Goal: Information Seeking & Learning: Find specific page/section

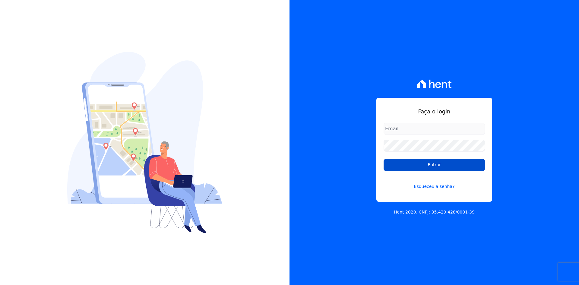
type input "contasareceber@deveck.com.br"
click at [435, 166] on input "Entrar" at bounding box center [434, 165] width 101 height 12
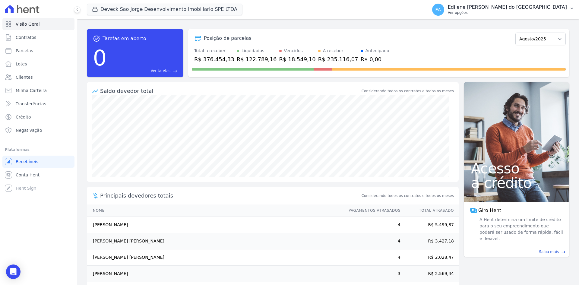
click at [487, 14] on p "Ver opções" at bounding box center [507, 12] width 119 height 5
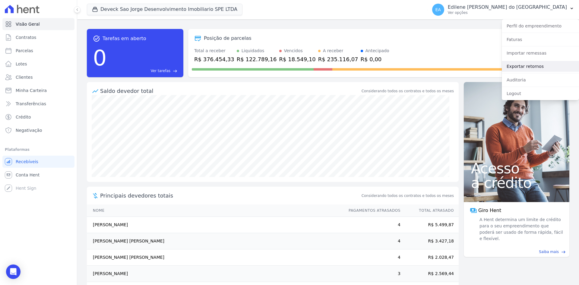
click at [516, 67] on link "Exportar retornos" at bounding box center [540, 66] width 77 height 11
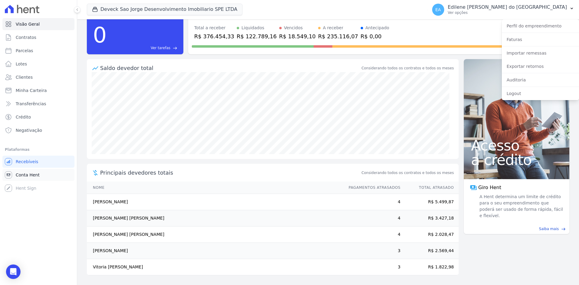
click at [30, 174] on span "Conta Hent" at bounding box center [28, 175] width 24 height 6
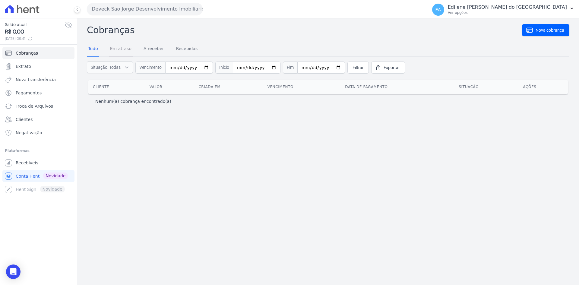
click at [123, 46] on link "Em atraso" at bounding box center [121, 49] width 24 height 16
click at [220, 68] on input "date" at bounding box center [208, 68] width 48 height 12
type input "2025-01-01"
click at [282, 68] on input "date" at bounding box center [273, 68] width 48 height 12
type input "[DATE]"
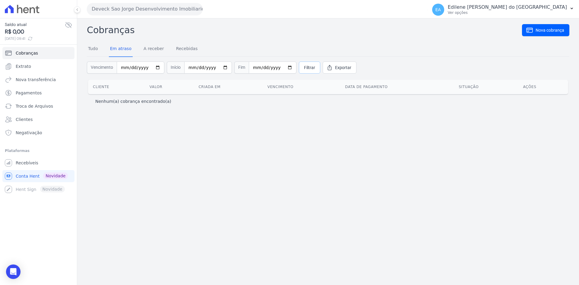
click at [304, 66] on span "Filtrar" at bounding box center [309, 68] width 11 height 6
click at [151, 49] on link "A receber" at bounding box center [153, 49] width 23 height 16
click at [120, 48] on link "Em atraso" at bounding box center [121, 49] width 24 height 16
click at [154, 68] on input "date" at bounding box center [141, 68] width 48 height 12
type input "2025-07-10"
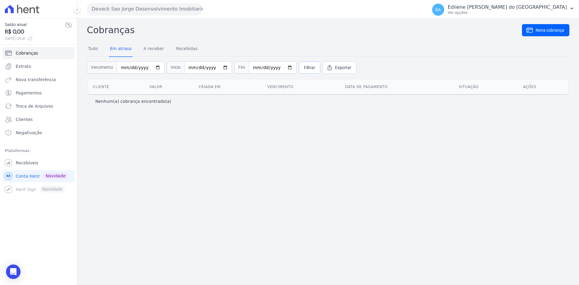
click at [304, 67] on span "Filtrar" at bounding box center [309, 68] width 11 height 6
click at [22, 68] on span "Extrato" at bounding box center [23, 66] width 15 height 6
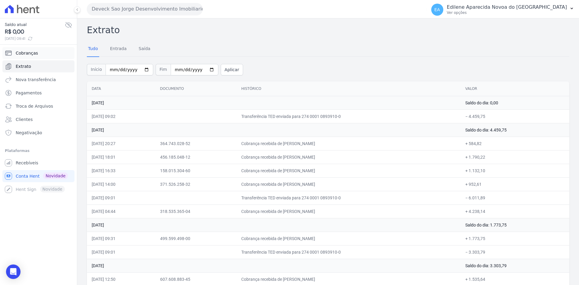
click at [26, 51] on span "Cobranças" at bounding box center [27, 53] width 22 height 6
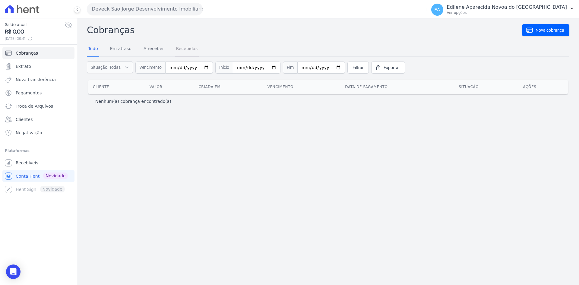
click at [180, 49] on link "Recebidas" at bounding box center [187, 49] width 24 height 16
click at [94, 48] on link "Tudo" at bounding box center [93, 49] width 12 height 16
click at [353, 69] on span "Filtrar" at bounding box center [358, 68] width 11 height 6
click at [489, 13] on p "Ver opções" at bounding box center [507, 12] width 119 height 5
click at [478, 13] on p "Ver opções" at bounding box center [507, 12] width 119 height 5
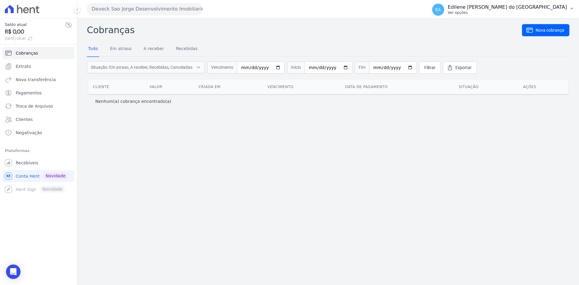
click at [574, 7] on icon "button" at bounding box center [572, 8] width 5 height 5
click at [21, 159] on link "Recebíveis" at bounding box center [38, 163] width 72 height 12
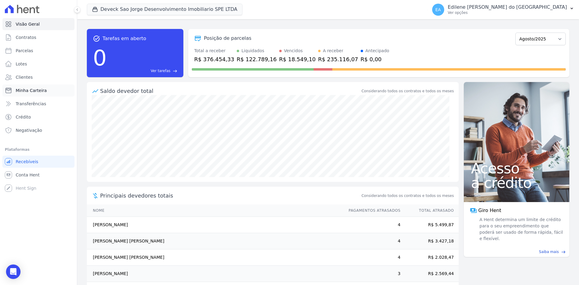
click at [31, 91] on span "Minha Carteira" at bounding box center [31, 91] width 31 height 6
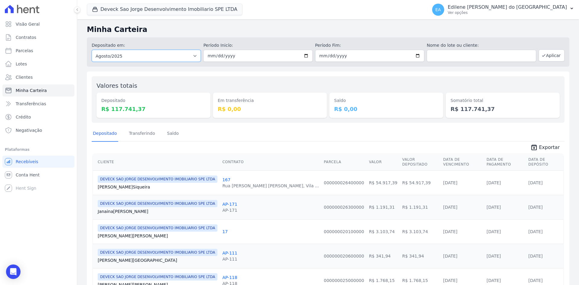
click at [195, 56] on select "Todos os meses Outubro/2024 Novembro/2024 Dezembro/2024 Janeiro/2025 Fevereiro/…" at bounding box center [146, 56] width 109 height 12
select select "07/2025"
click at [92, 50] on select "Todos os meses Outubro/2024 Novembro/2024 Dezembro/2024 Janeiro/2025 Fevereiro/…" at bounding box center [146, 56] width 109 height 12
click at [548, 54] on button "Aplicar" at bounding box center [552, 55] width 26 height 12
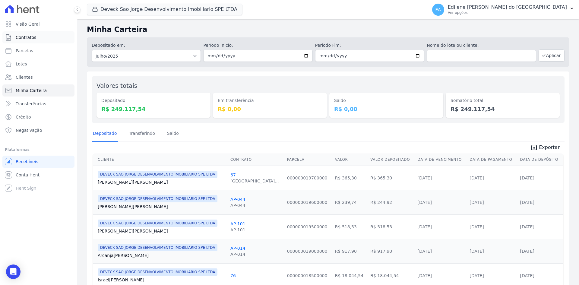
click at [37, 38] on link "Contratos" at bounding box center [38, 37] width 72 height 12
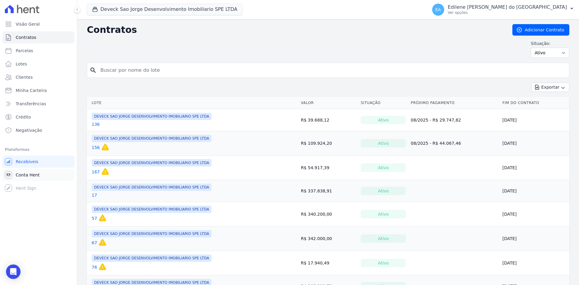
click at [20, 175] on span "Conta Hent" at bounding box center [28, 175] width 24 height 6
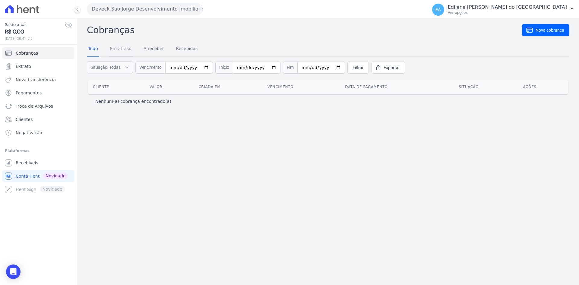
click at [120, 48] on link "Em atraso" at bounding box center [121, 49] width 24 height 16
click at [154, 67] on input "date" at bounding box center [141, 68] width 48 height 12
type input "[DATE]"
click at [304, 68] on span "Filtrar" at bounding box center [309, 68] width 11 height 6
click at [12, 275] on icon "Open Intercom Messenger" at bounding box center [13, 272] width 7 height 8
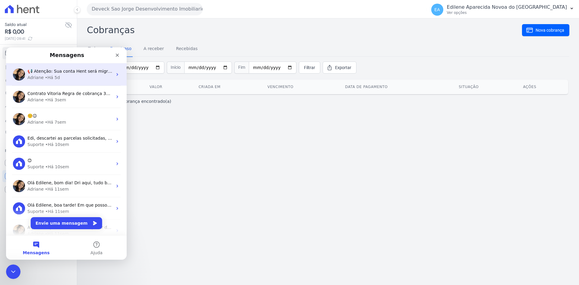
click at [48, 75] on div "• Há 5d" at bounding box center [52, 78] width 15 height 6
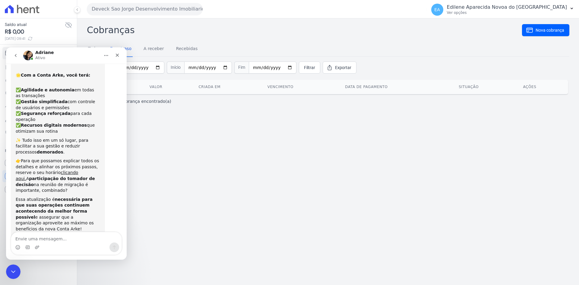
scroll to position [51, 0]
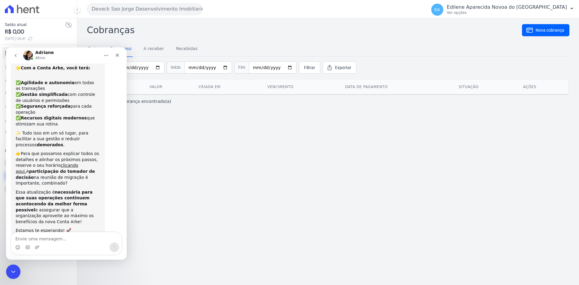
click at [66, 236] on textarea "Envie uma mensagem..." at bounding box center [66, 237] width 110 height 10
type textarea "bom dia"
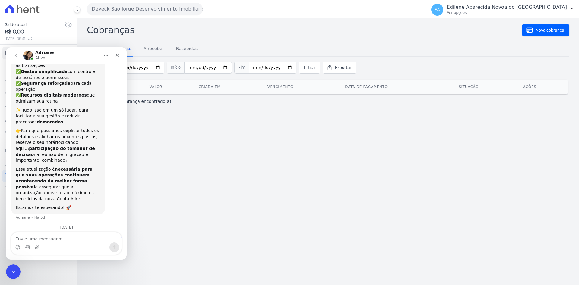
scroll to position [77, 0]
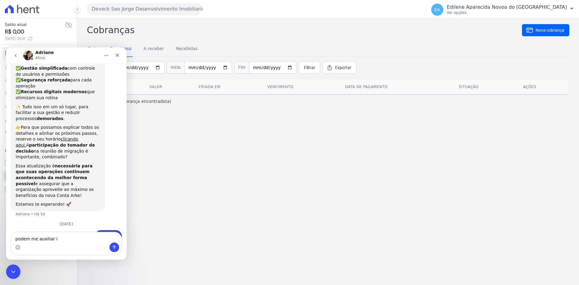
type textarea "podem me auxiliar"
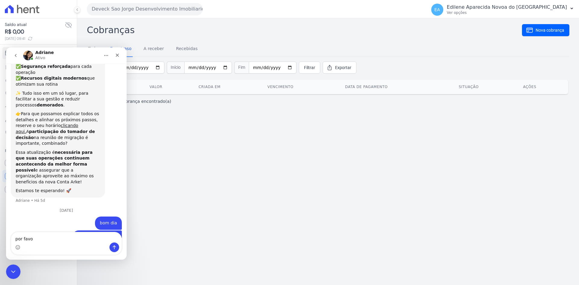
type textarea "por favor"
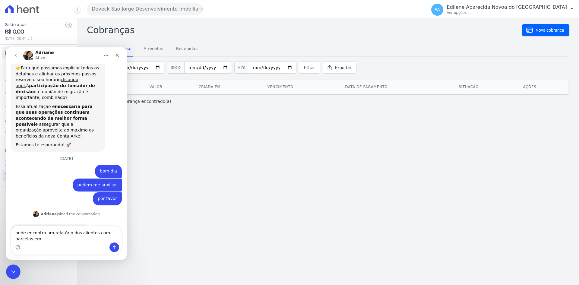
scroll to position [143, 0]
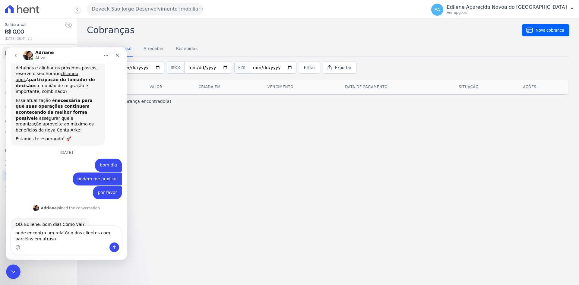
type textarea "onde encontro um relatório dos clientes com parcelas em atraso?"
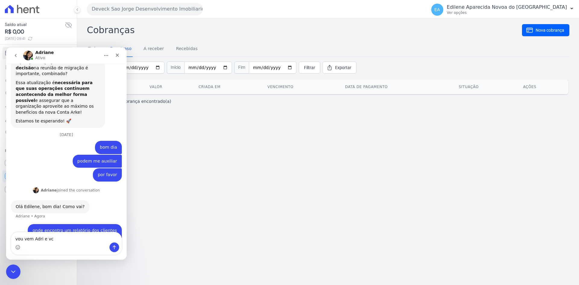
type textarea "vou vem Adri e vc?"
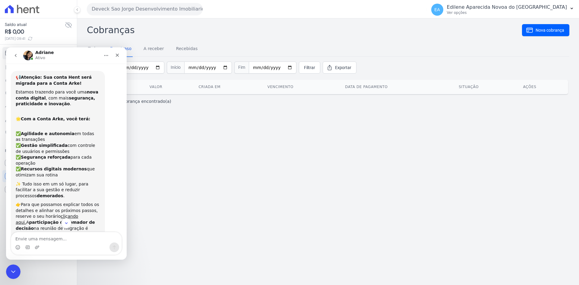
scroll to position [174, 0]
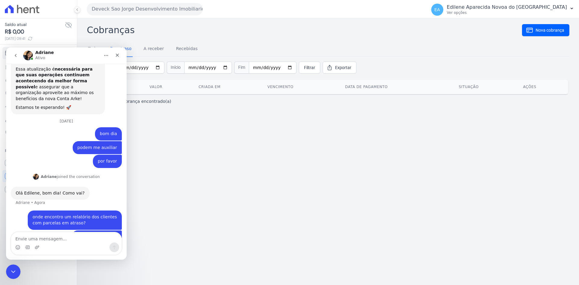
click at [61, 236] on textarea "Envie uma mensagem..." at bounding box center [66, 237] width 110 height 10
drag, startPoint x: 73, startPoint y: 52, endPoint x: 167, endPoint y: 65, distance: 95.3
click at [127, 65] on html "Adriane Ativo 📢 Atenção: Sua conta Hent será migrada para a Conta Arke! Estamos…" at bounding box center [66, 153] width 121 height 212
click at [15, 270] on icon "Encerramento do Messenger da Intercom" at bounding box center [12, 270] width 7 height 7
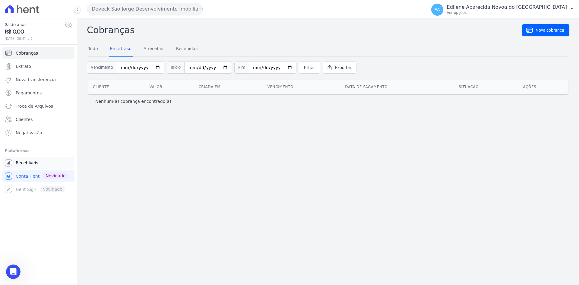
click at [31, 162] on span "Recebíveis" at bounding box center [27, 163] width 23 height 6
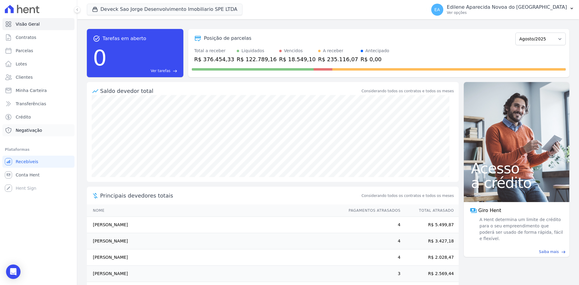
click at [32, 133] on span "Negativação" at bounding box center [29, 130] width 27 height 6
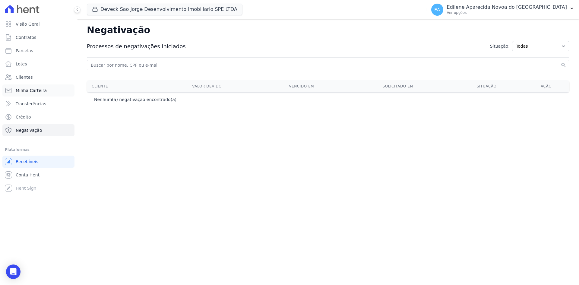
click at [26, 90] on span "Minha Carteira" at bounding box center [31, 91] width 31 height 6
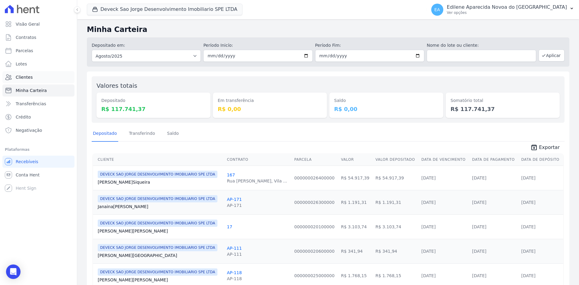
click at [25, 77] on span "Clientes" at bounding box center [24, 77] width 17 height 6
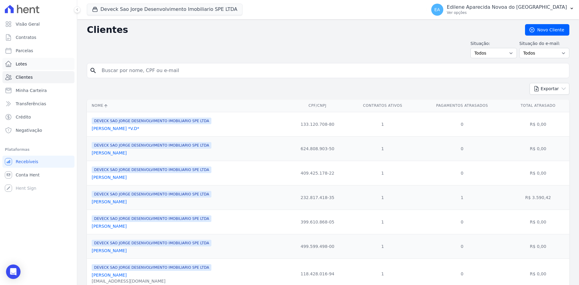
click at [18, 65] on span "Lotes" at bounding box center [21, 64] width 11 height 6
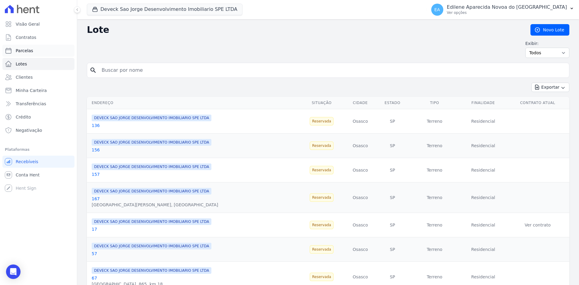
click at [23, 49] on span "Parcelas" at bounding box center [25, 51] width 18 height 6
click at [24, 21] on link "Visão Geral" at bounding box center [38, 24] width 72 height 12
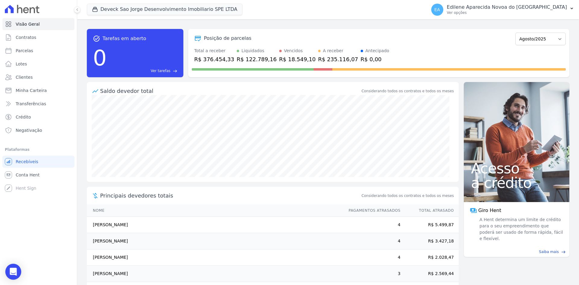
click at [14, 273] on icon "Open Intercom Messenger" at bounding box center [13, 272] width 8 height 8
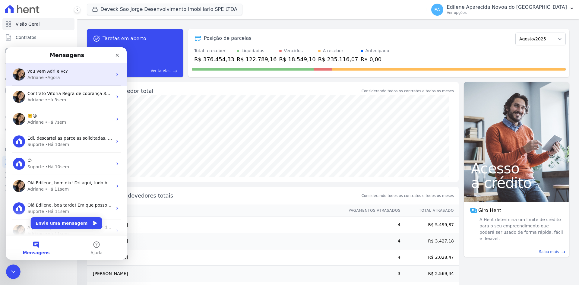
click at [55, 73] on span "vou vem Adri e vc?" at bounding box center [47, 71] width 40 height 5
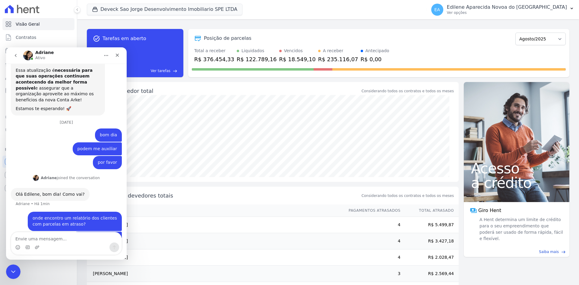
scroll to position [174, 0]
click at [94, 234] on div "vou vem Adri e vc?" at bounding box center [97, 237] width 40 height 6
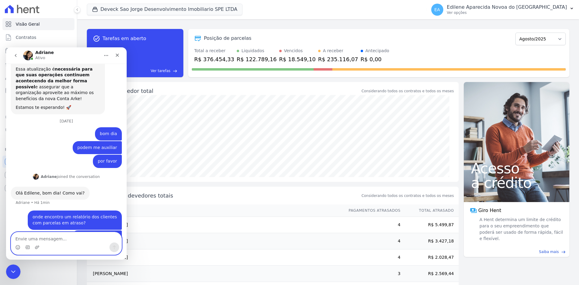
click at [39, 239] on textarea "Envie uma mensagem..." at bounding box center [66, 237] width 110 height 10
type textarea "ops *bem*"
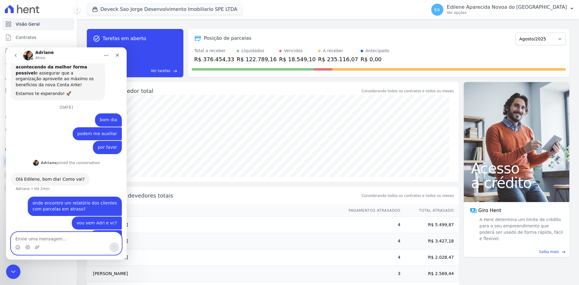
click at [48, 240] on textarea "Envie uma mensagem..." at bounding box center [66, 237] width 110 height 10
click at [11, 271] on icon "Encerramento do Messenger da Intercom" at bounding box center [12, 271] width 4 height 2
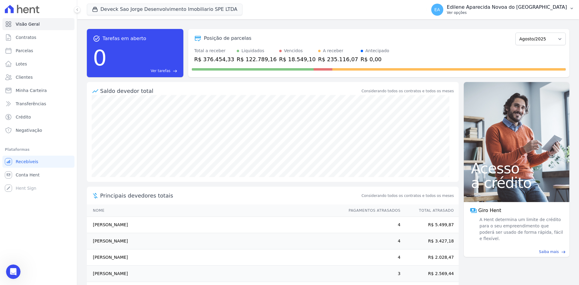
click at [482, 12] on p "Ver opções" at bounding box center [507, 12] width 120 height 5
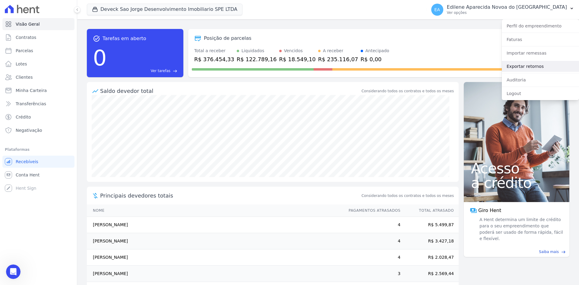
click at [512, 64] on link "Exportar retornos" at bounding box center [540, 66] width 77 height 11
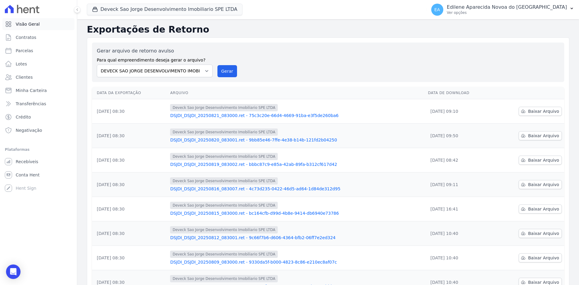
click at [27, 23] on span "Visão Geral" at bounding box center [28, 24] width 24 height 6
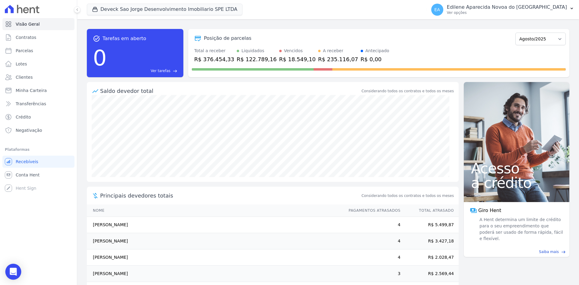
click at [15, 270] on icon "Open Intercom Messenger" at bounding box center [13, 272] width 7 height 8
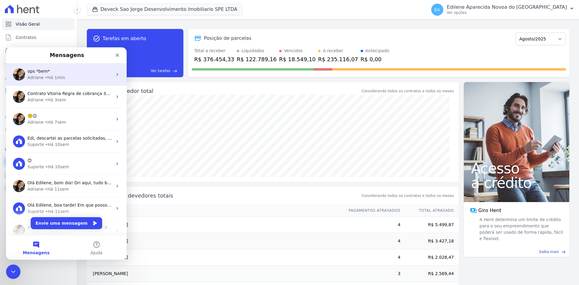
click at [51, 70] on div "ops *bem*" at bounding box center [69, 71] width 85 height 6
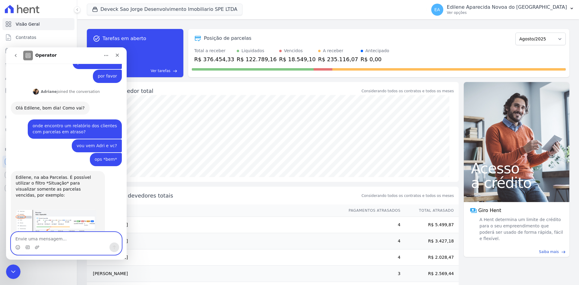
scroll to position [260, 0]
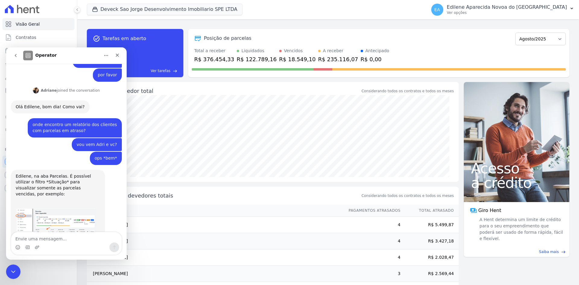
click at [55, 209] on img "Adriane diz…" at bounding box center [56, 224] width 81 height 31
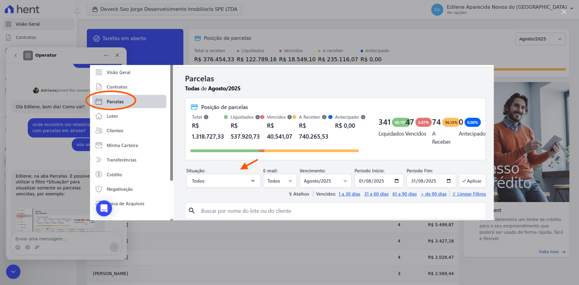
scroll to position [0, 0]
click at [459, 84] on img "Fechar" at bounding box center [289, 142] width 409 height 155
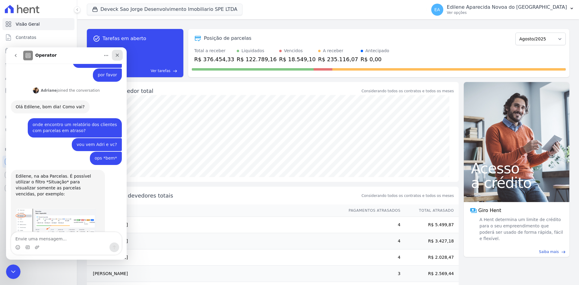
click at [118, 56] on icon "Fechar" at bounding box center [117, 55] width 3 height 3
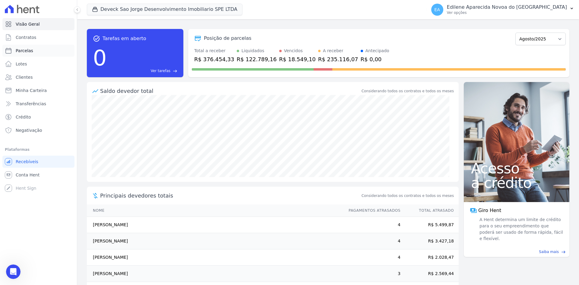
scroll to position [260, 0]
click at [23, 50] on span "Parcelas" at bounding box center [25, 51] width 18 height 6
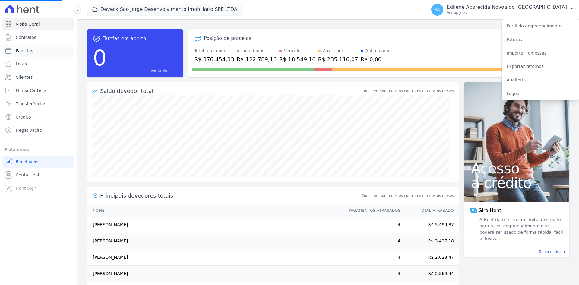
select select
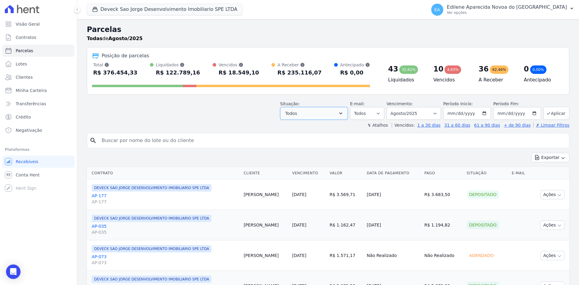
click at [344, 114] on icon "button" at bounding box center [341, 113] width 6 height 6
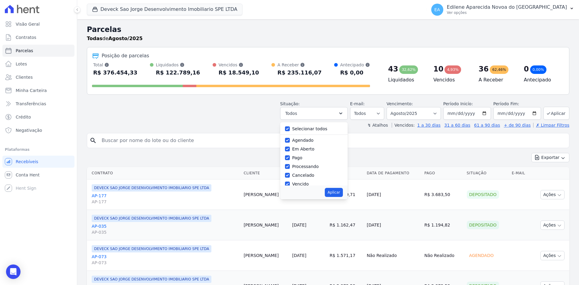
click at [305, 129] on label "Selecionar todos" at bounding box center [309, 128] width 35 height 5
click at [290, 129] on input "Selecionar todos" at bounding box center [287, 128] width 5 height 5
checkbox input "false"
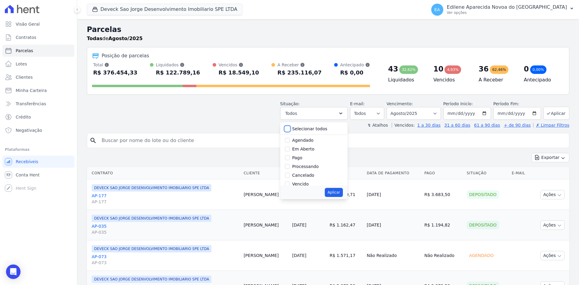
checkbox input "false"
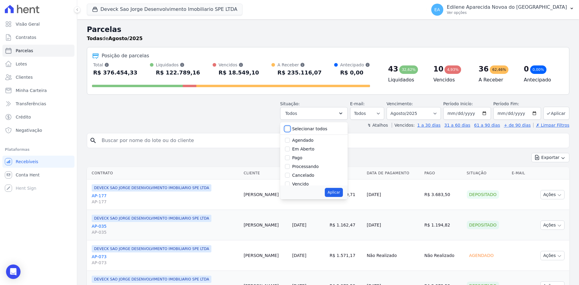
checkbox input "false"
click at [305, 150] on label "Em Aberto" at bounding box center [303, 149] width 22 height 5
click at [290, 150] on input "Em Aberto" at bounding box center [287, 149] width 5 height 5
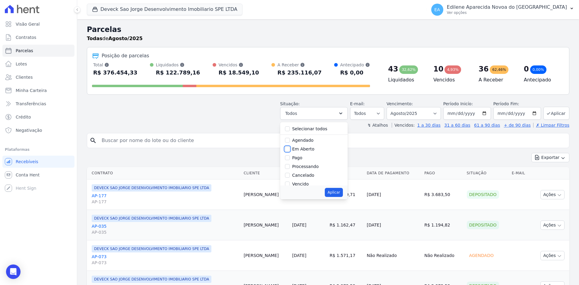
checkbox input "true"
click at [307, 154] on label "Vencido" at bounding box center [300, 153] width 17 height 5
click at [290, 154] on input "Vencido" at bounding box center [287, 153] width 5 height 5
checkbox input "true"
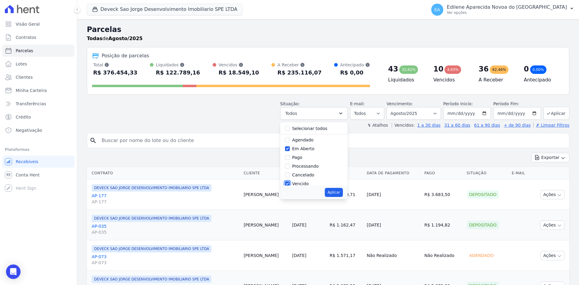
scroll to position [0, 0]
click at [307, 150] on label "Em Aberto" at bounding box center [303, 149] width 22 height 5
click at [290, 150] on input "Em Aberto" at bounding box center [287, 149] width 5 height 5
checkbox input "false"
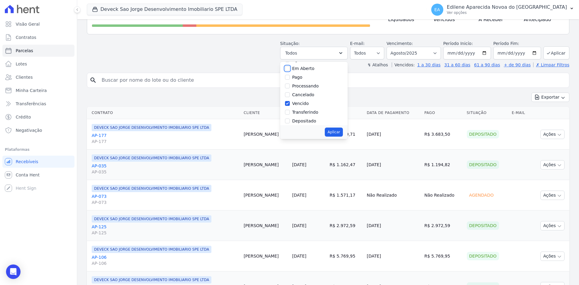
scroll to position [30, 0]
click at [15, 272] on icon "Open Intercom Messenger" at bounding box center [13, 272] width 7 height 8
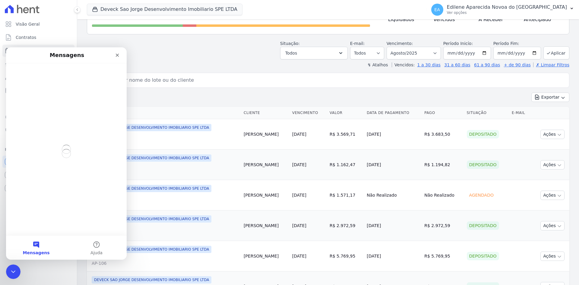
scroll to position [0, 0]
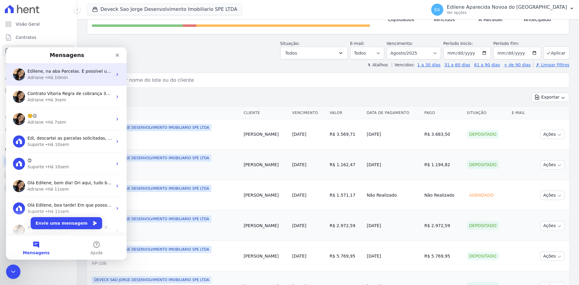
click at [59, 78] on div "• Há 10min" at bounding box center [56, 78] width 23 height 6
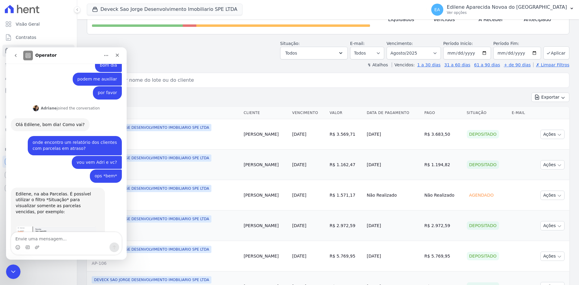
scroll to position [260, 0]
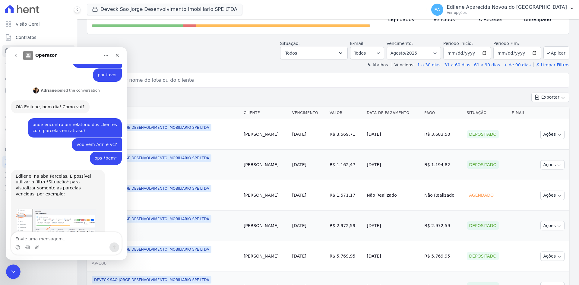
click at [68, 209] on img "Adriane diz…" at bounding box center [56, 224] width 81 height 31
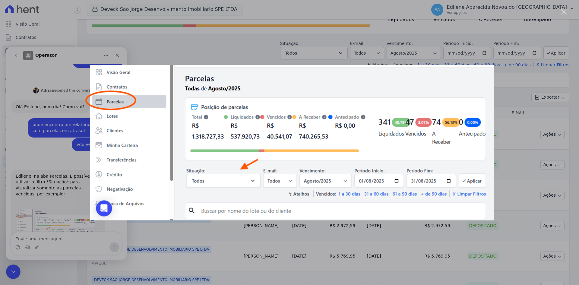
click at [259, 51] on div "Messenger da Intercom" at bounding box center [289, 142] width 579 height 285
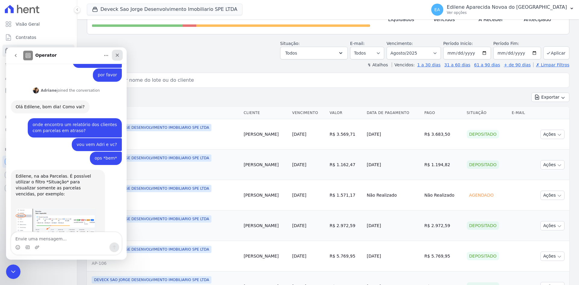
click at [116, 55] on icon "Fechar" at bounding box center [117, 55] width 5 height 5
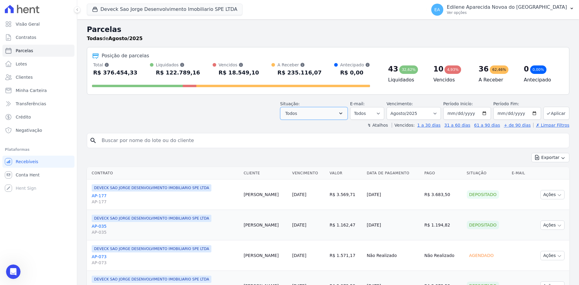
click at [343, 112] on icon "button" at bounding box center [341, 113] width 6 height 6
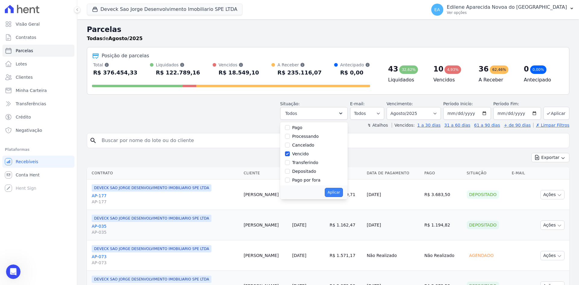
click at [338, 191] on button "Aplicar" at bounding box center [334, 192] width 18 height 9
select select "overdue"
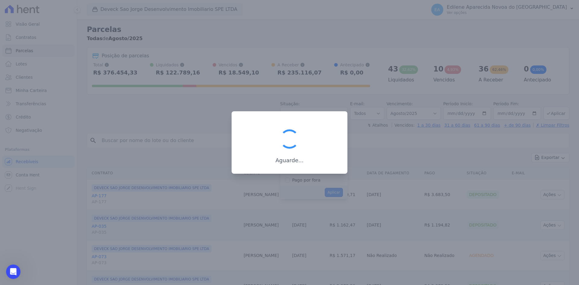
scroll to position [11, 0]
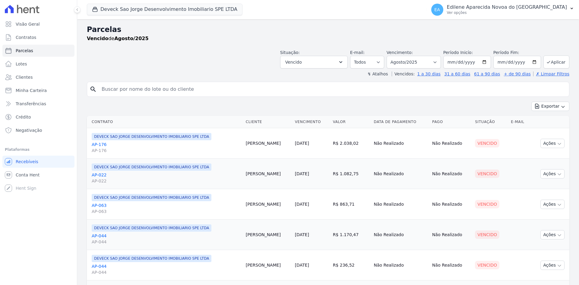
select select
click at [436, 62] on select "Filtrar por período ──────── Todos os meses Outubro/2024 Novembro/2024 Dezembro…" at bounding box center [414, 62] width 54 height 13
select select "07/2025"
click at [391, 56] on select "Filtrar por período ──────── Todos os meses Outubro/2024 Novembro/2024 Dezembro…" at bounding box center [414, 62] width 54 height 13
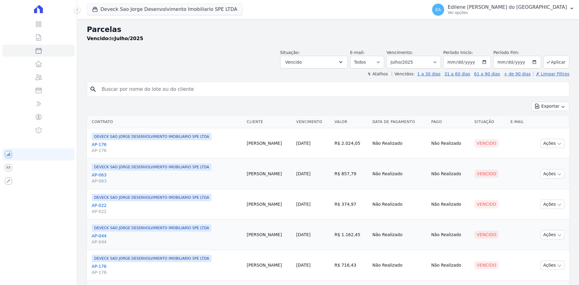
select select
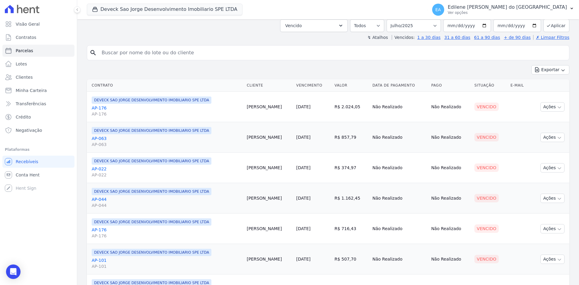
scroll to position [15, 0]
